Goal: Task Accomplishment & Management: Complete application form

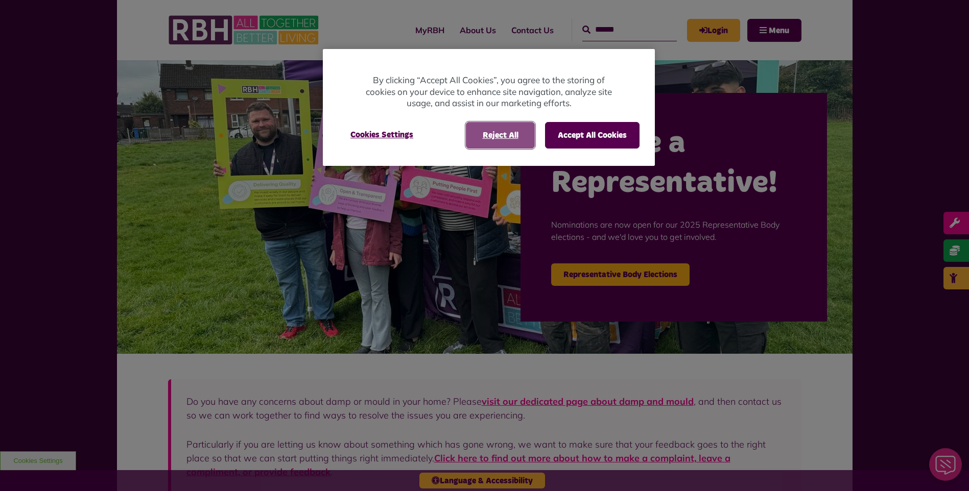
click at [502, 137] on button "Reject All" at bounding box center [500, 135] width 69 height 27
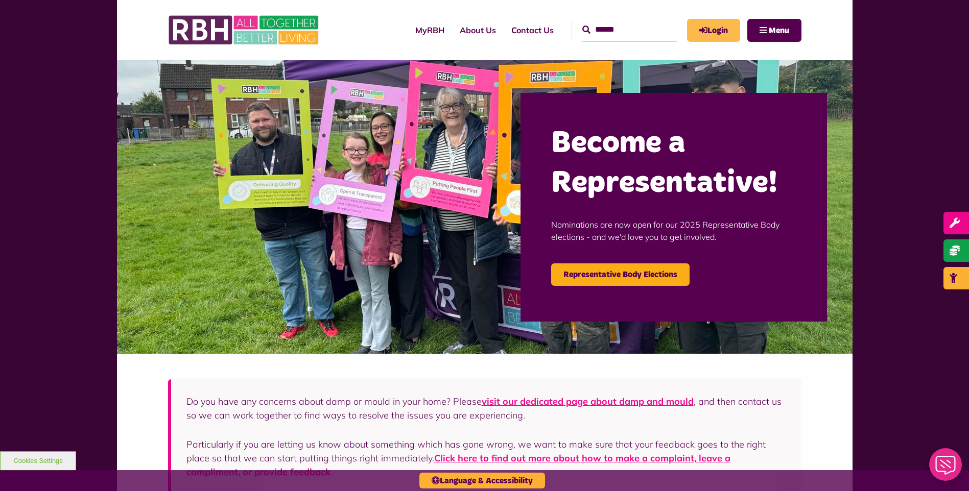
click at [706, 24] on link "Login" at bounding box center [713, 30] width 53 height 23
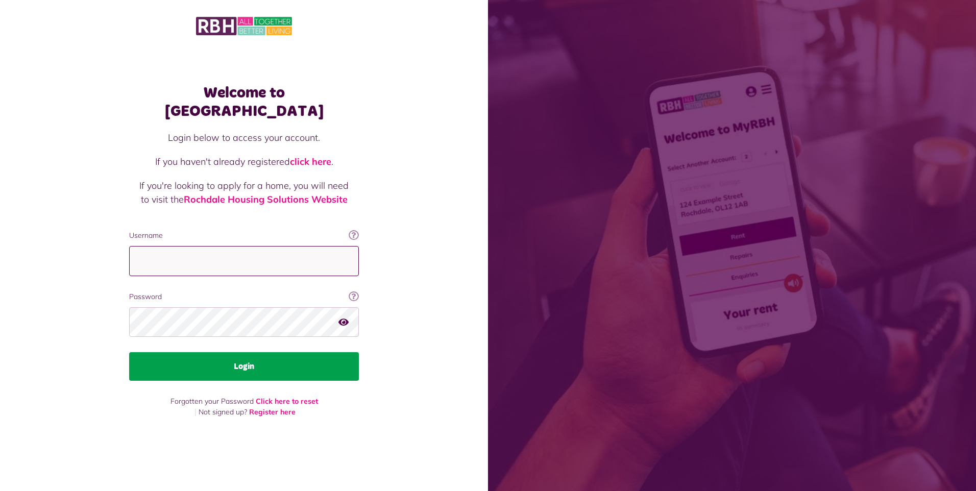
type input "**********"
click at [236, 357] on button "Login" at bounding box center [244, 366] width 230 height 29
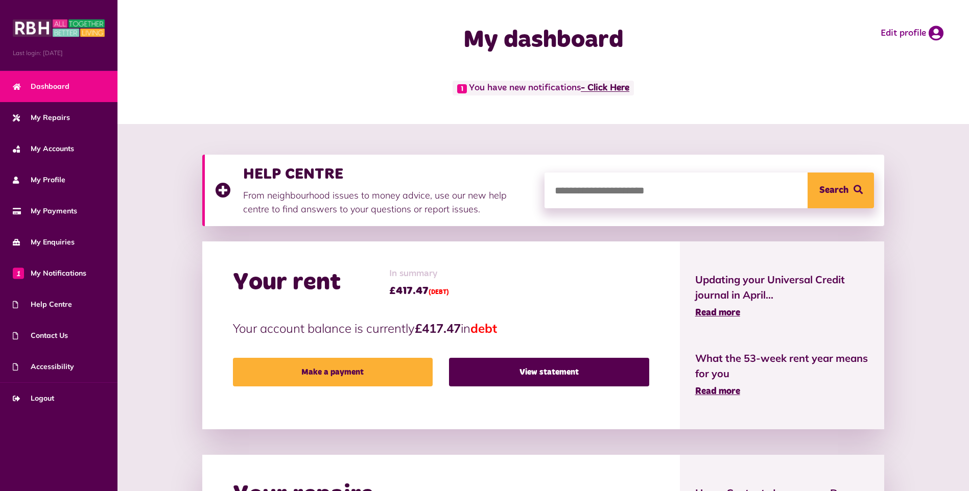
click at [610, 84] on link "- Click Here" at bounding box center [605, 88] width 49 height 9
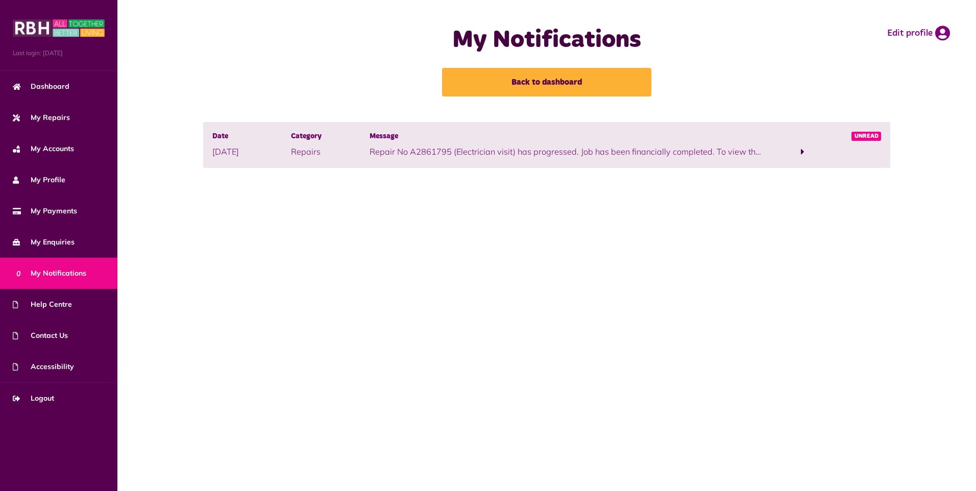
click at [802, 152] on span at bounding box center [803, 151] width 4 height 9
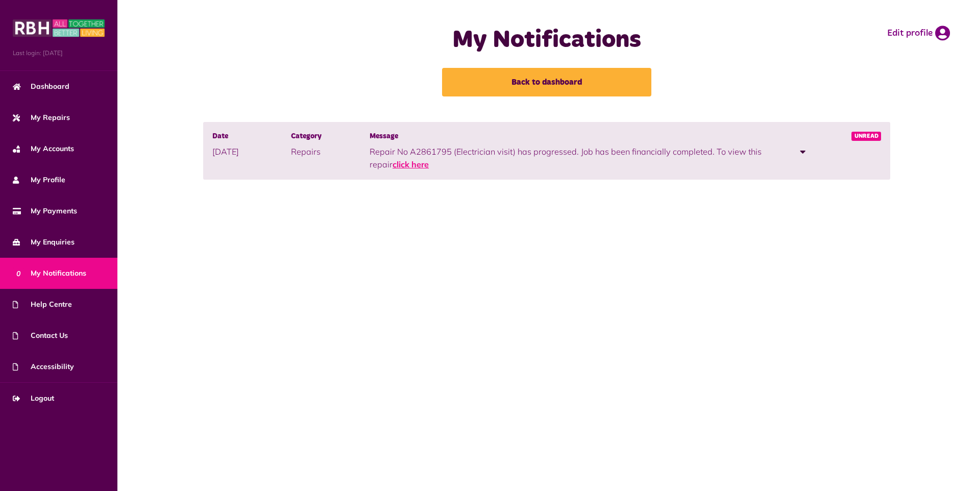
click at [413, 165] on link "click here" at bounding box center [411, 164] width 36 height 10
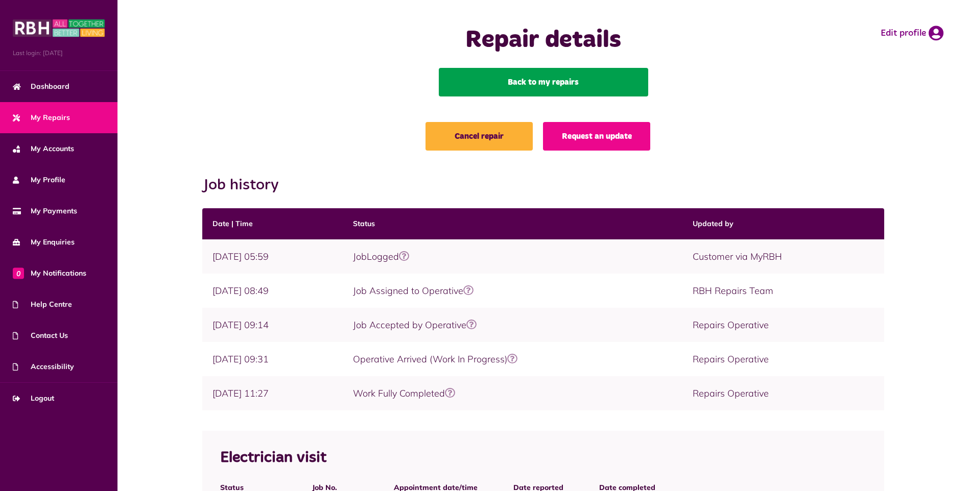
click at [559, 81] on link "Back to my repairs" at bounding box center [543, 82] width 209 height 29
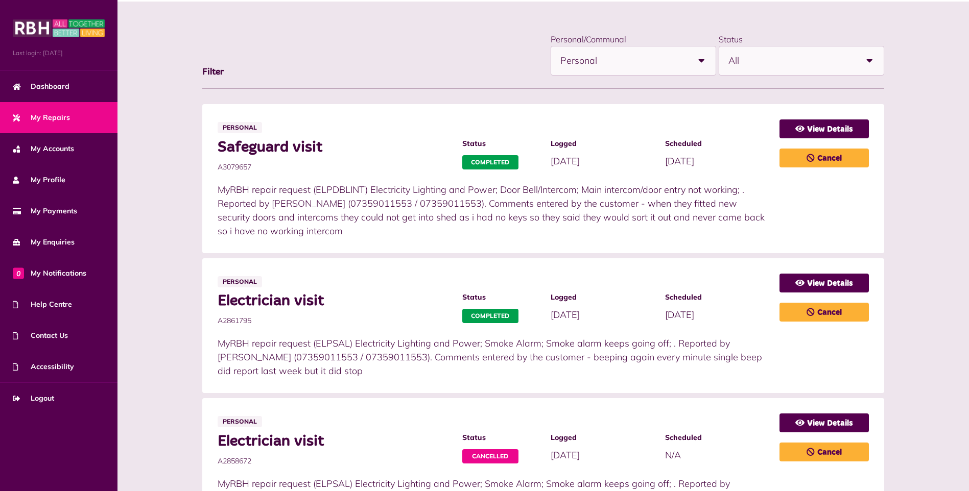
scroll to position [102, 0]
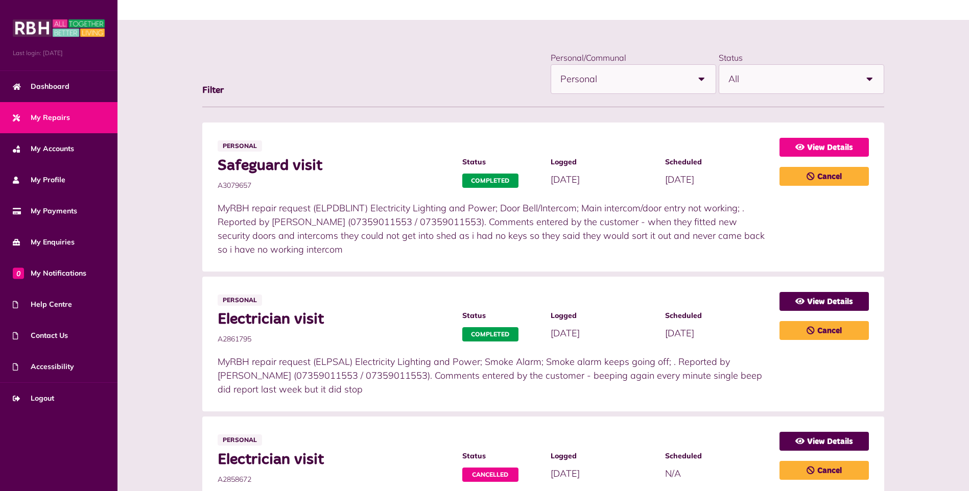
click at [803, 148] on icon at bounding box center [799, 147] width 9 height 8
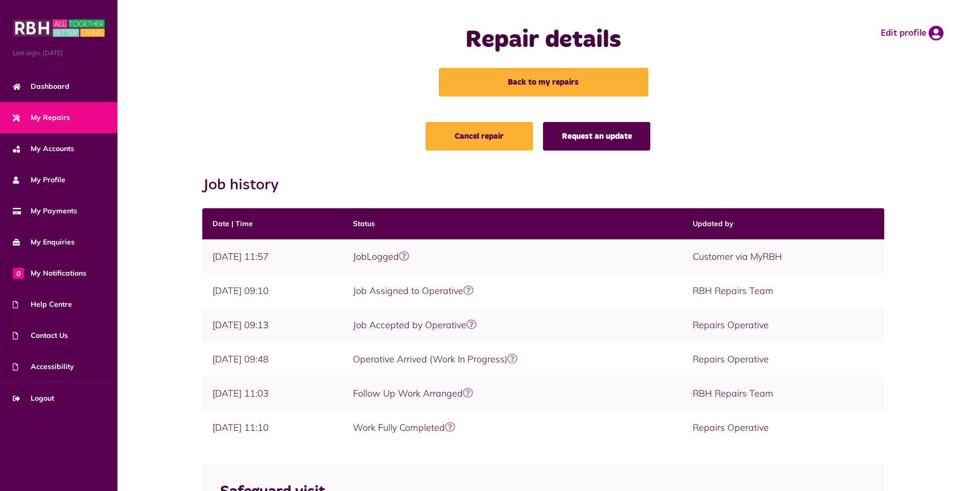
click at [618, 140] on link "Request an update" at bounding box center [596, 136] width 107 height 29
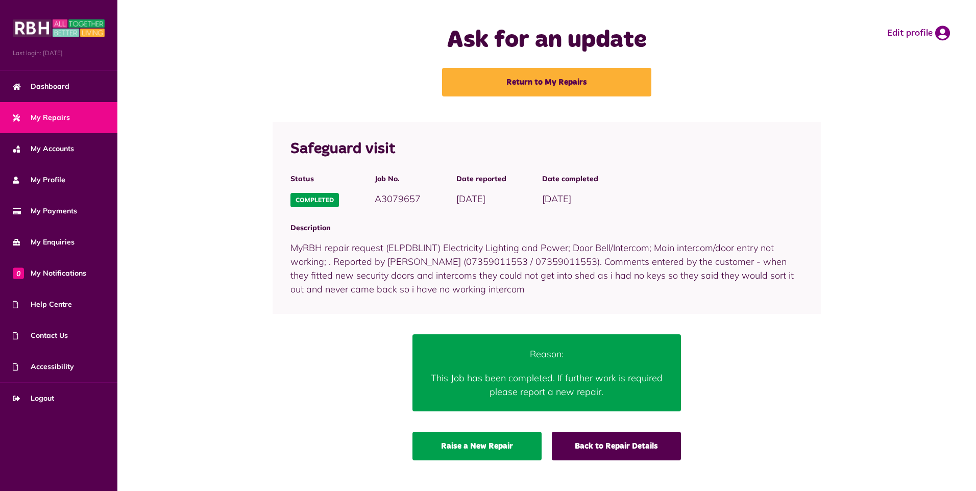
click at [485, 455] on link "Raise a New Repair" at bounding box center [477, 446] width 129 height 29
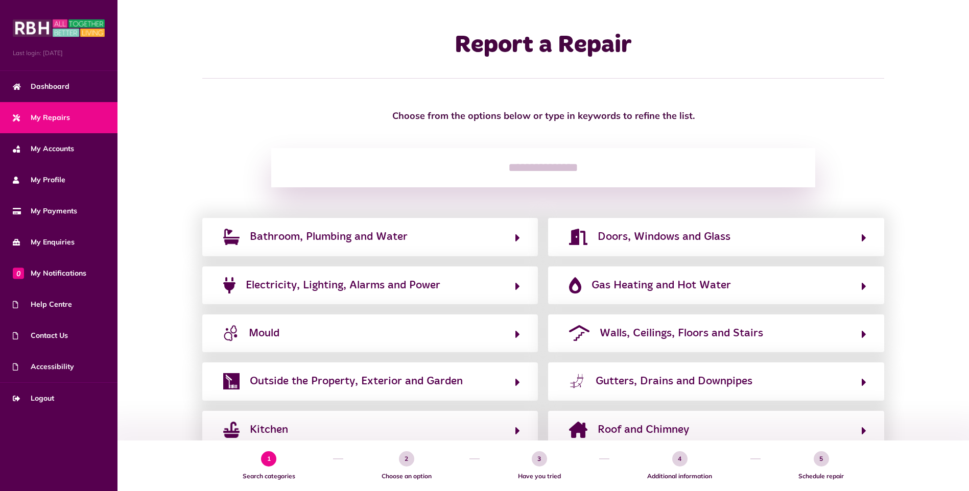
click at [620, 175] on input "search" at bounding box center [543, 168] width 544 height 40
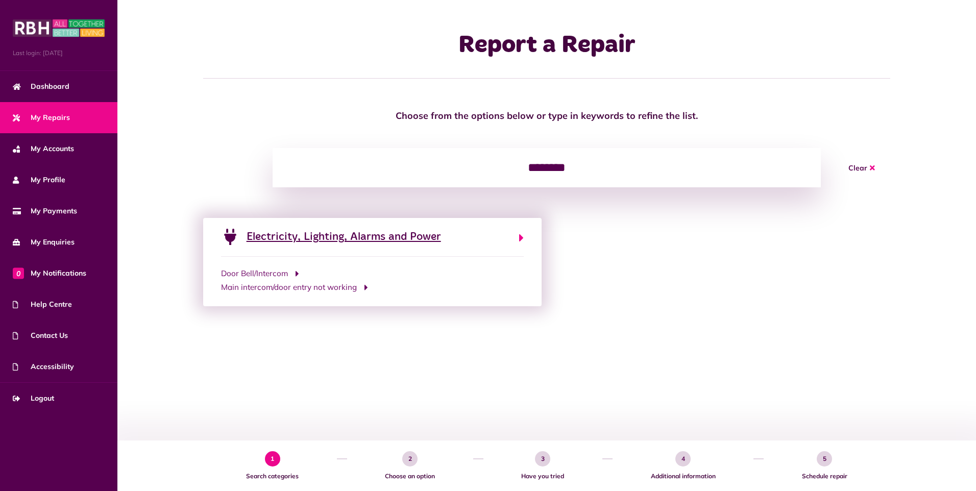
type input "********"
click at [340, 240] on span "Electricity, Lighting, Alarms and Power" at bounding box center [344, 237] width 195 height 16
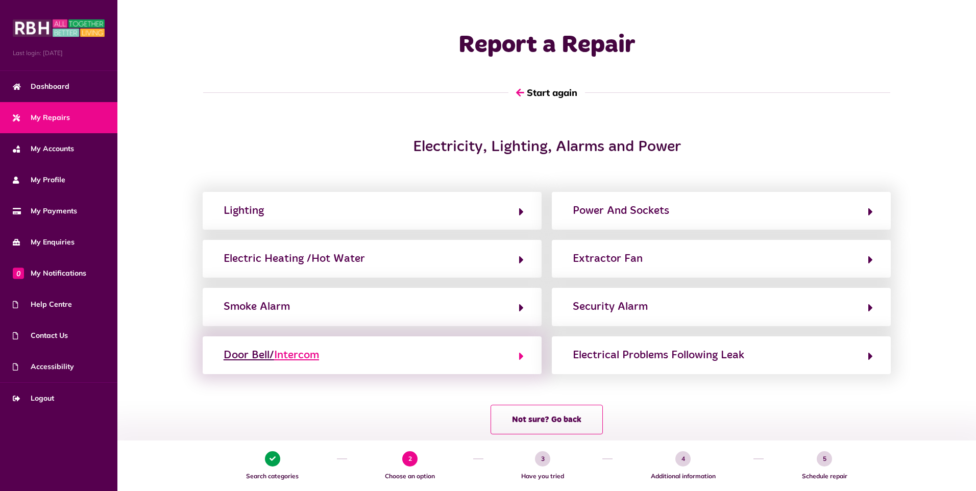
click at [267, 355] on div "Door Bell/ Intercom" at bounding box center [272, 355] width 96 height 16
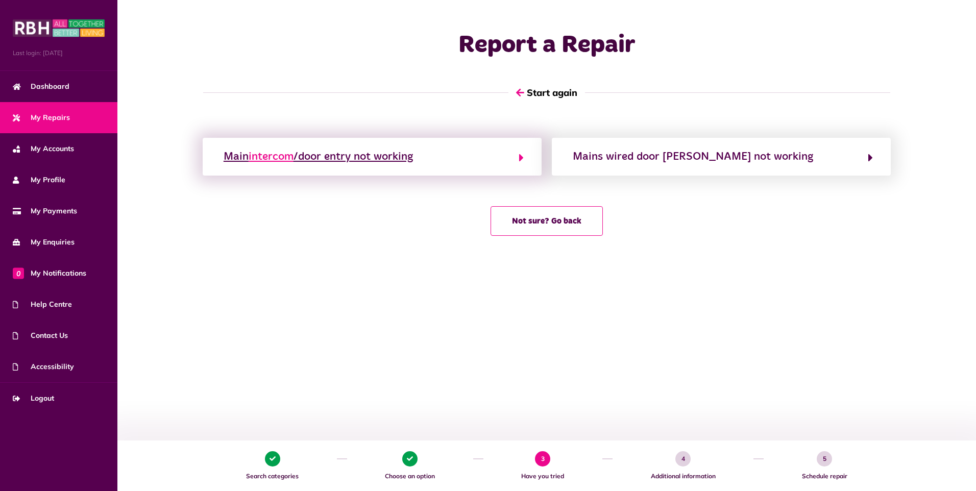
click at [273, 158] on span "intercom" at bounding box center [271, 156] width 45 height 11
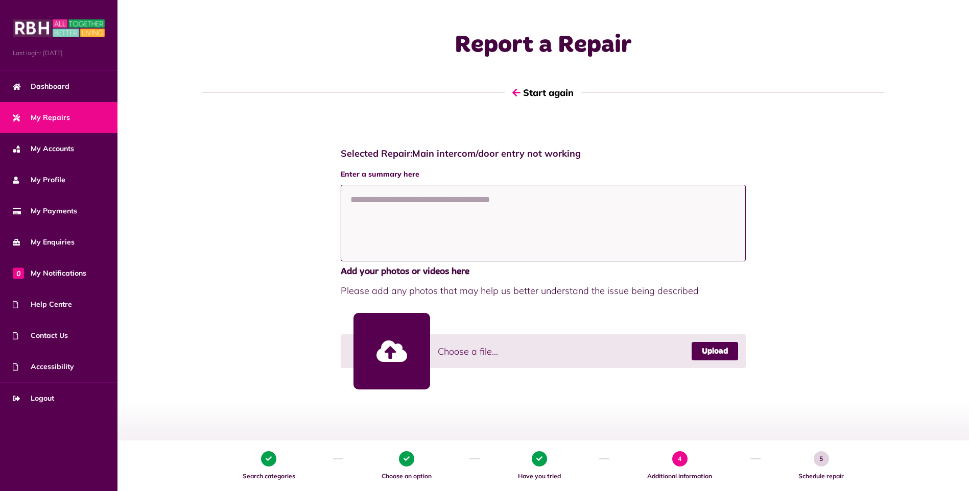
click at [485, 210] on textarea at bounding box center [544, 223] width 406 height 77
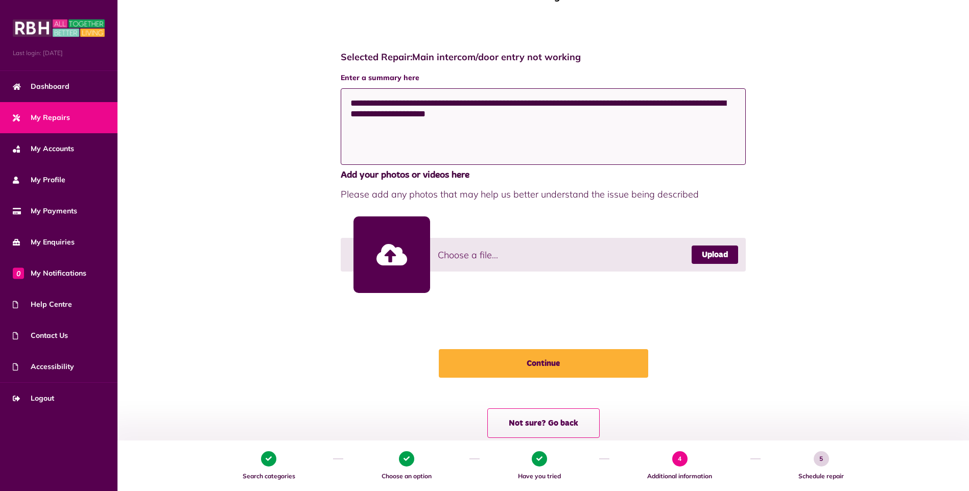
scroll to position [102, 0]
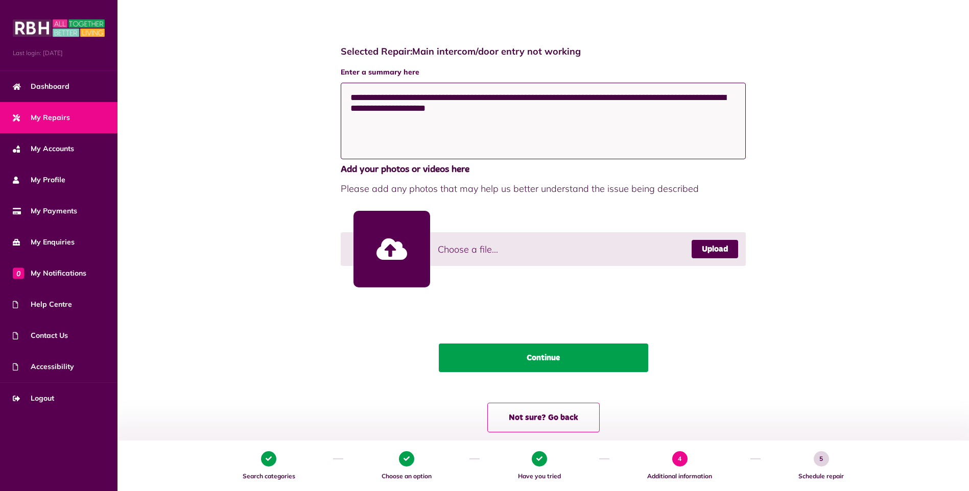
type textarea "**********"
click at [532, 368] on button "Continue" at bounding box center [543, 358] width 209 height 29
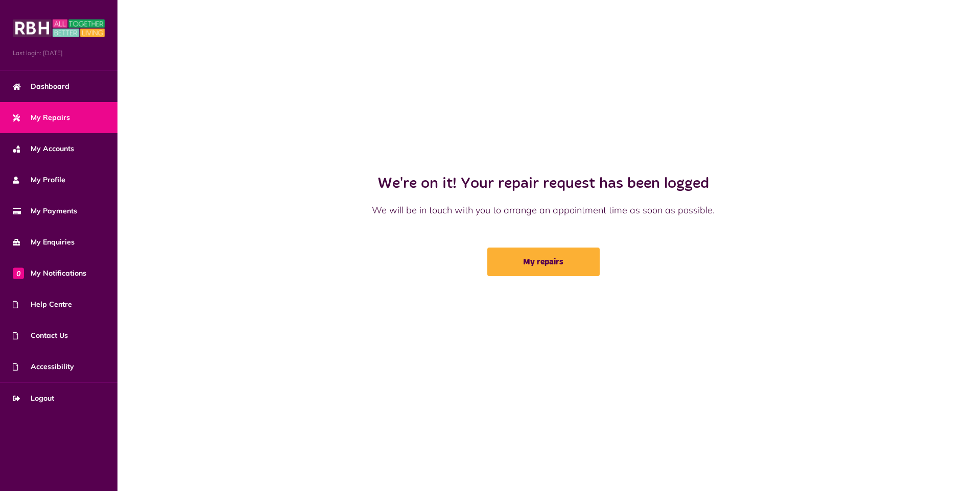
scroll to position [0, 0]
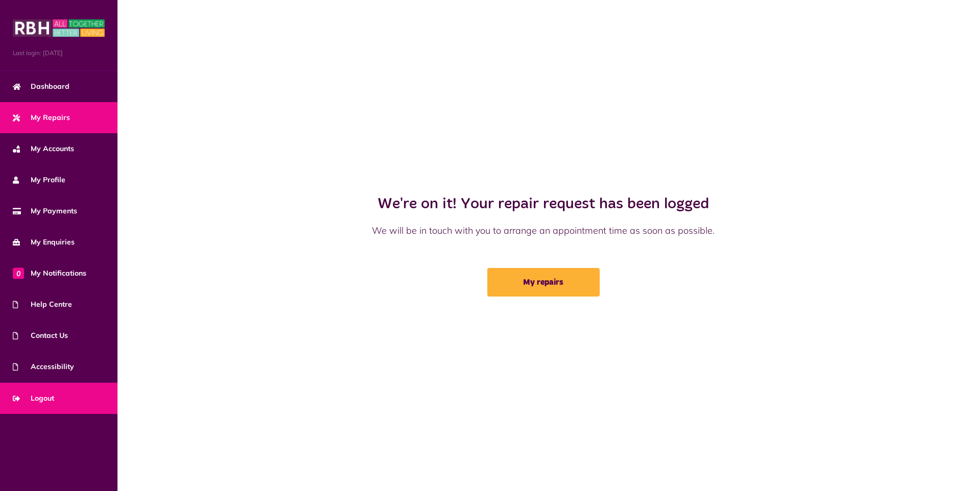
click at [30, 400] on span "Logout" at bounding box center [33, 398] width 41 height 11
